Goal: Go to known website: Access a specific website the user already knows

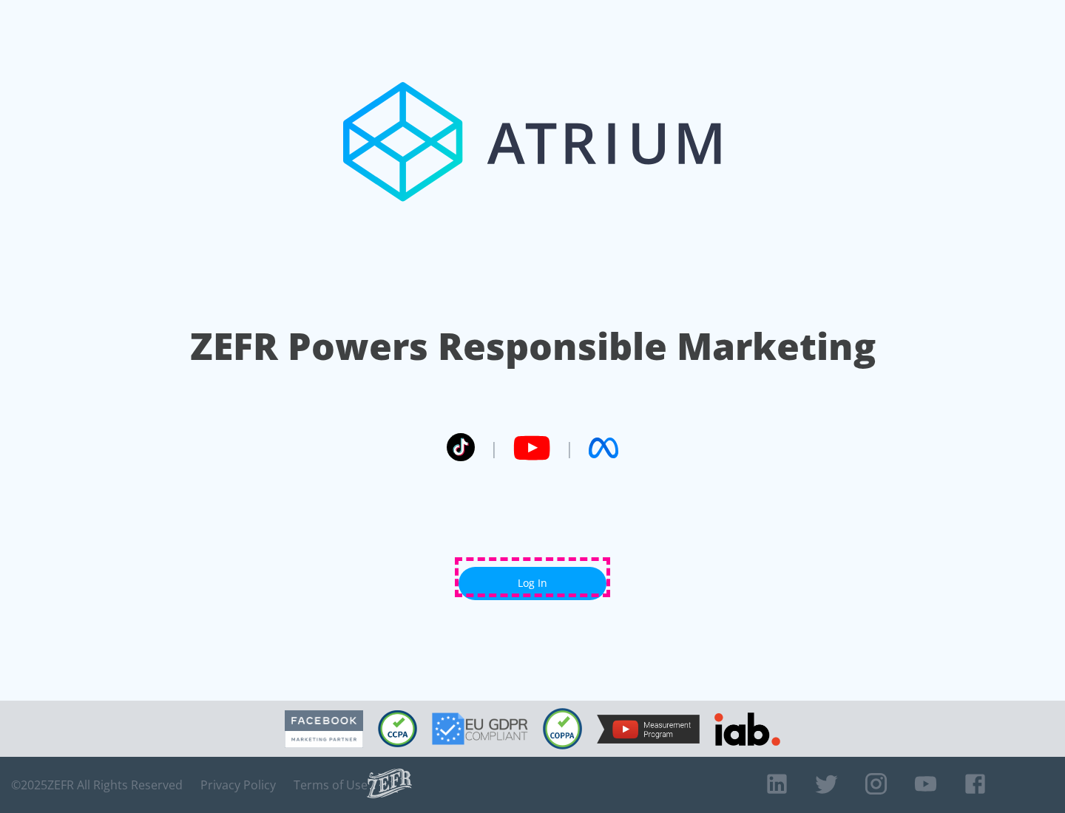
click at [532, 578] on link "Log In" at bounding box center [532, 583] width 148 height 33
